Goal: Task Accomplishment & Management: Use online tool/utility

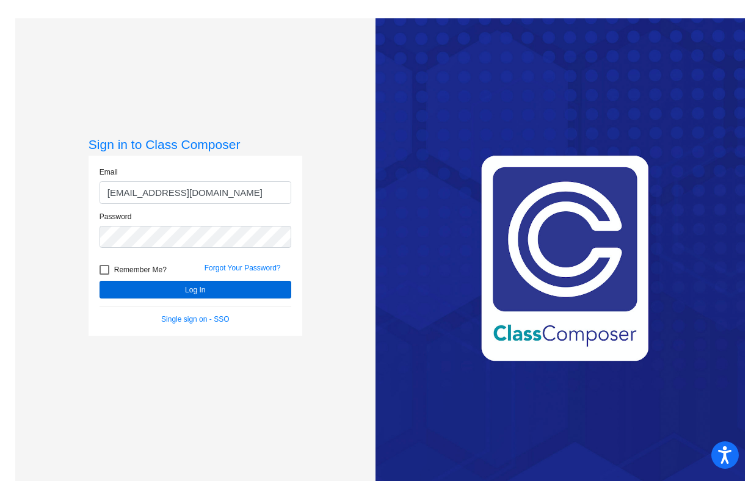
type input "jumland@jsusd.org"
click at [167, 286] on button "Log In" at bounding box center [196, 290] width 192 height 18
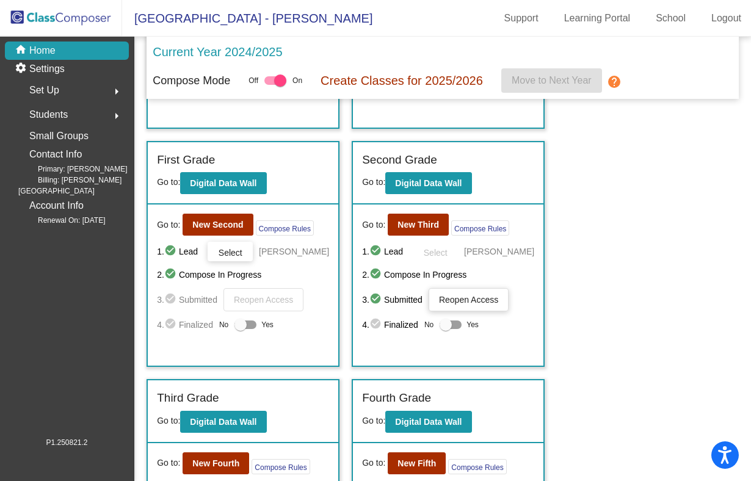
scroll to position [229, 0]
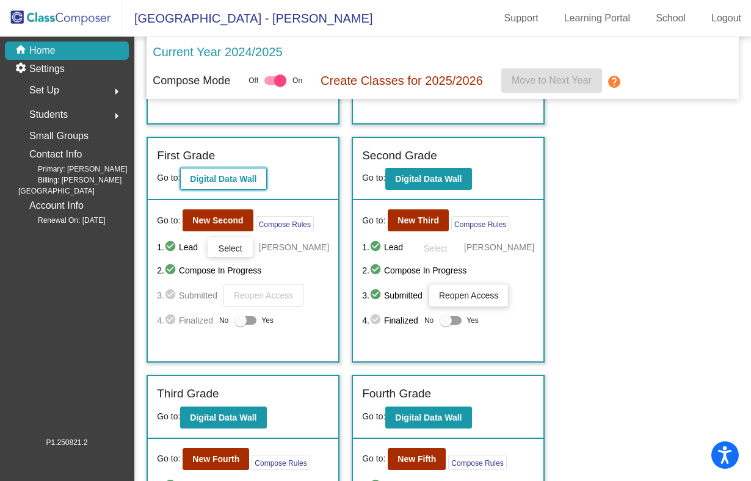
click at [235, 182] on b "Digital Data Wall" at bounding box center [223, 179] width 67 height 10
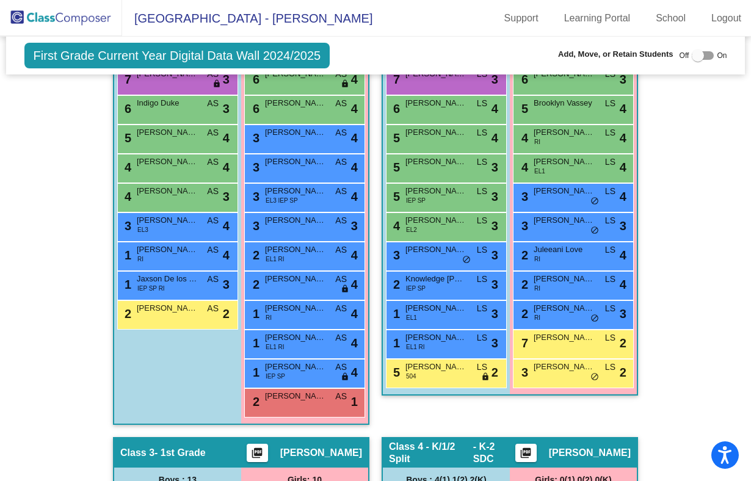
scroll to position [360, 0]
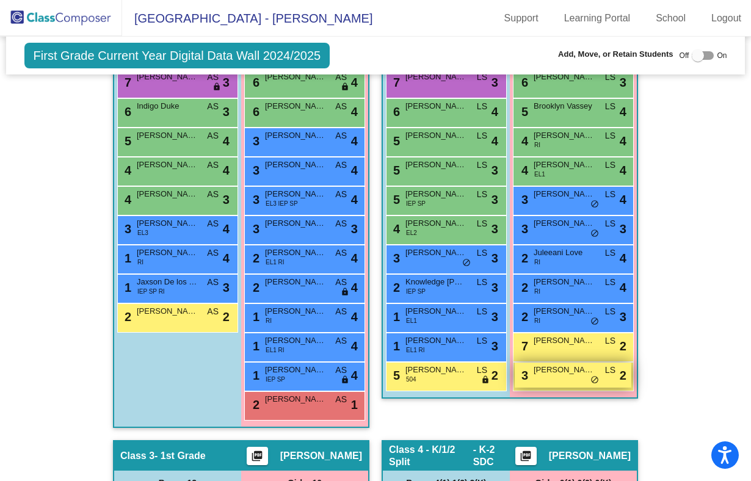
click at [560, 375] on div "3 Marley Brown LS lock do_not_disturb_alt 2" at bounding box center [573, 375] width 117 height 25
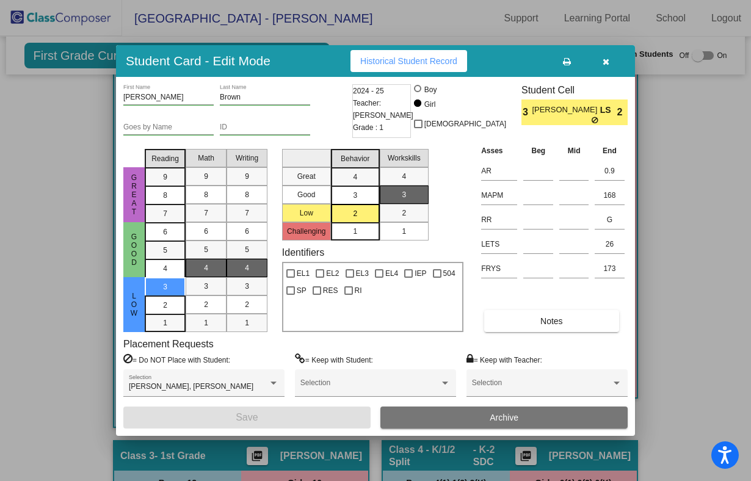
click at [605, 62] on icon "button" at bounding box center [606, 61] width 7 height 9
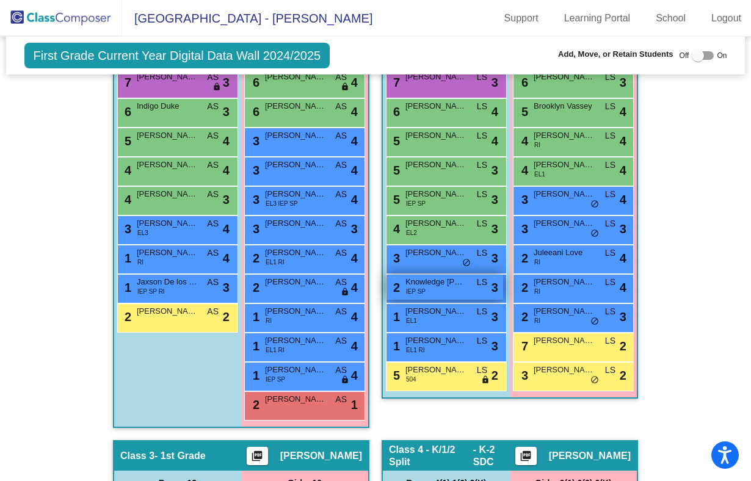
click at [436, 291] on div "2 Knowledge Crenshaw IEP SP LS lock do_not_disturb_alt 3" at bounding box center [445, 287] width 117 height 25
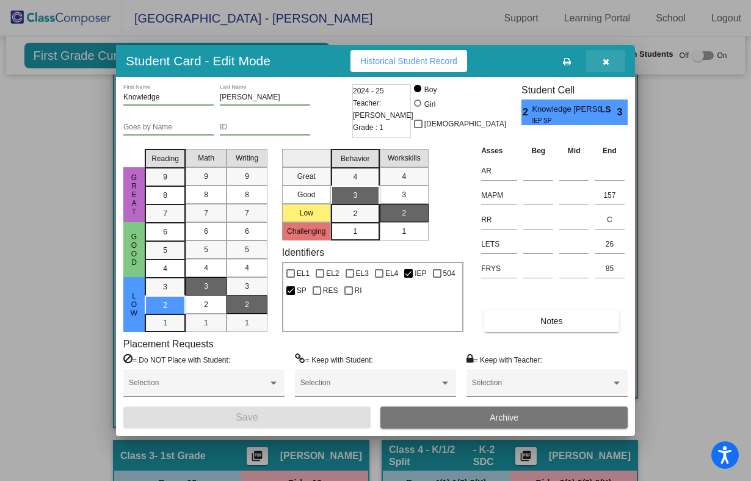
click at [607, 59] on icon "button" at bounding box center [606, 61] width 7 height 9
